Goal: Find specific page/section

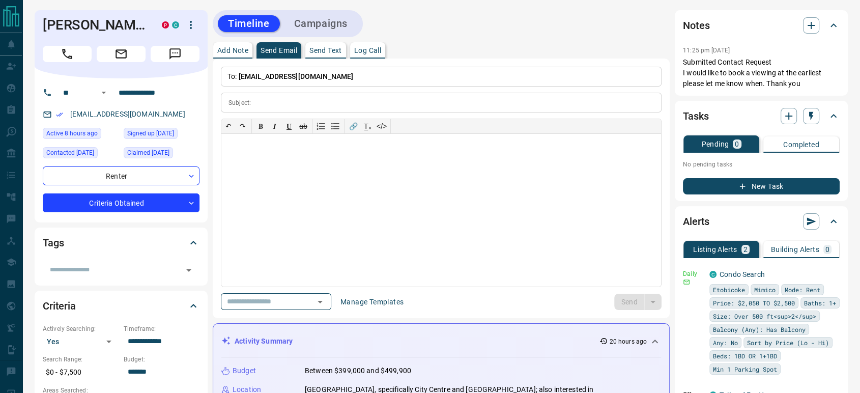
scroll to position [418, 0]
